Goal: Find specific page/section

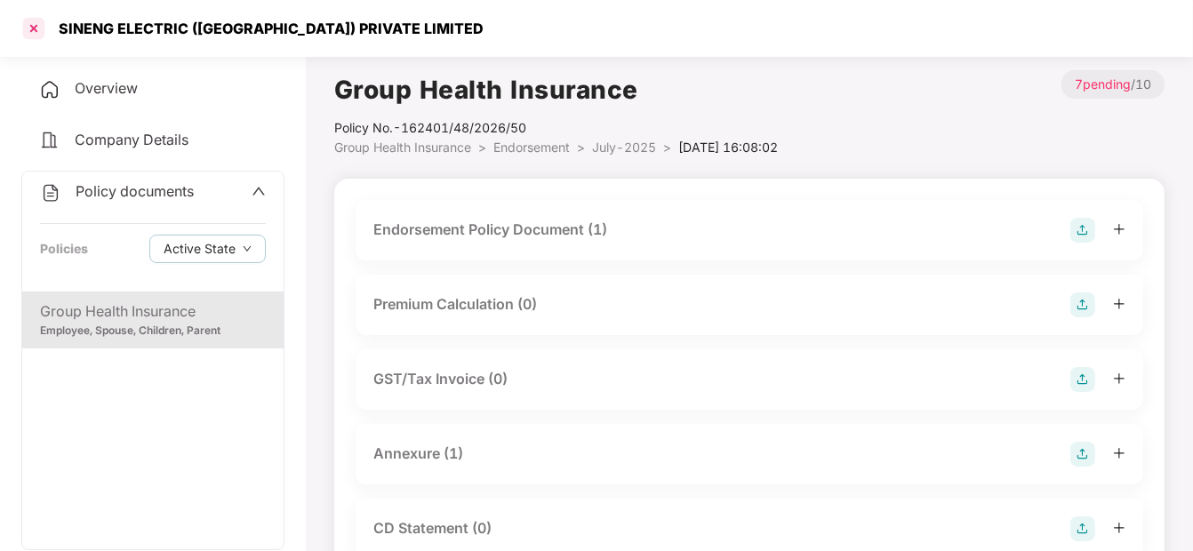
click at [37, 35] on div at bounding box center [34, 28] width 28 height 28
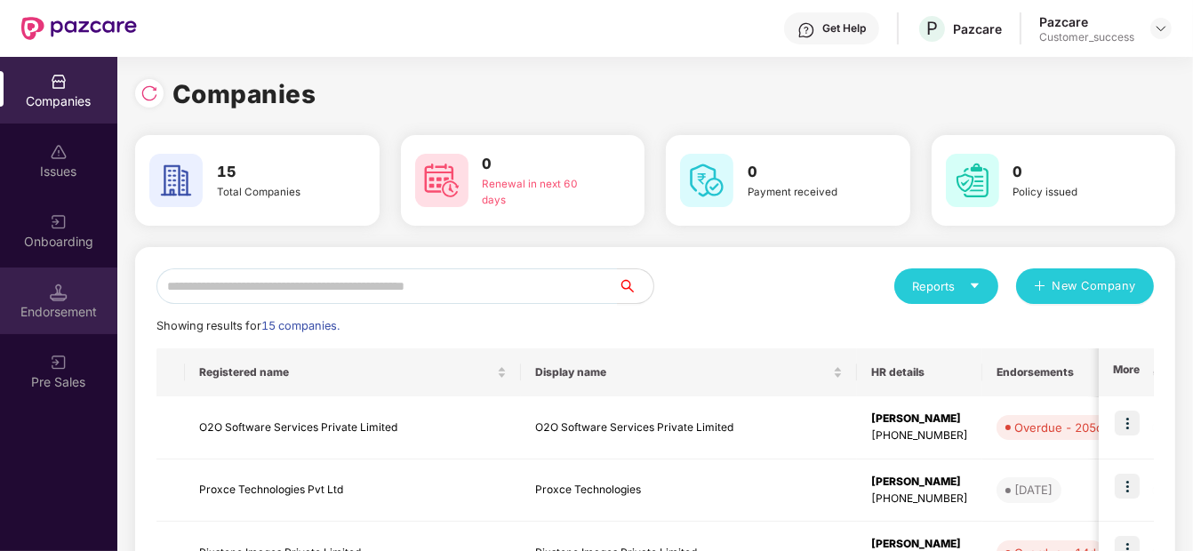
click at [43, 309] on div "Endorsement" at bounding box center [58, 312] width 117 height 18
